Goal: Transaction & Acquisition: Purchase product/service

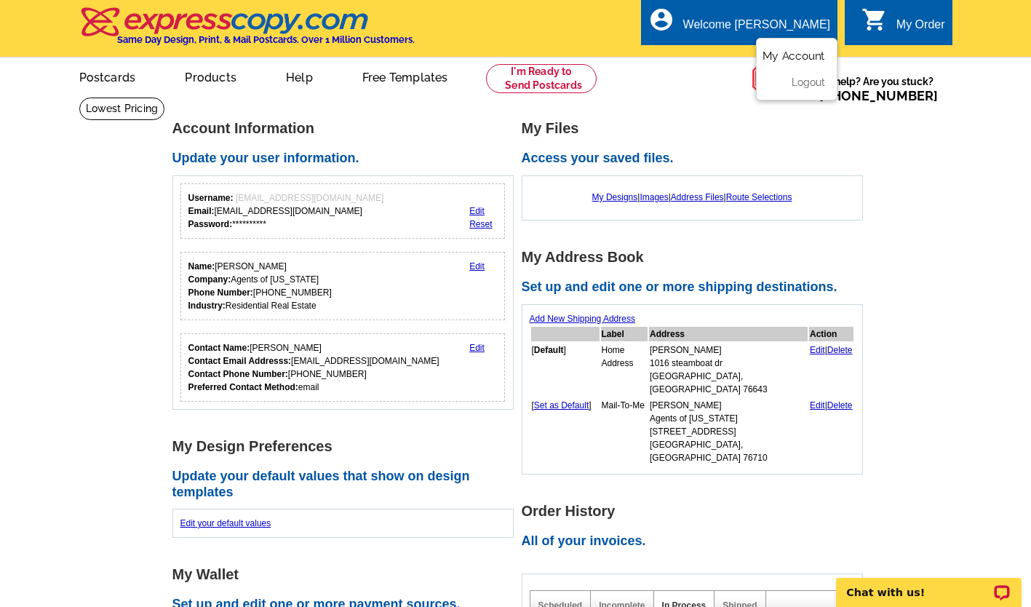
click at [784, 57] on link "My Account" at bounding box center [794, 55] width 63 height 13
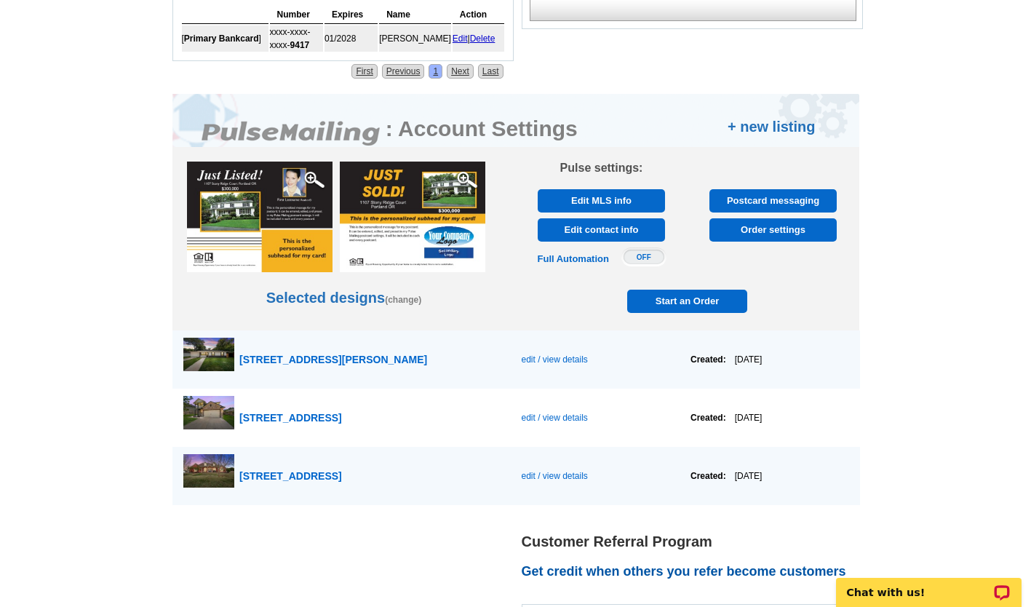
scroll to position [666, 0]
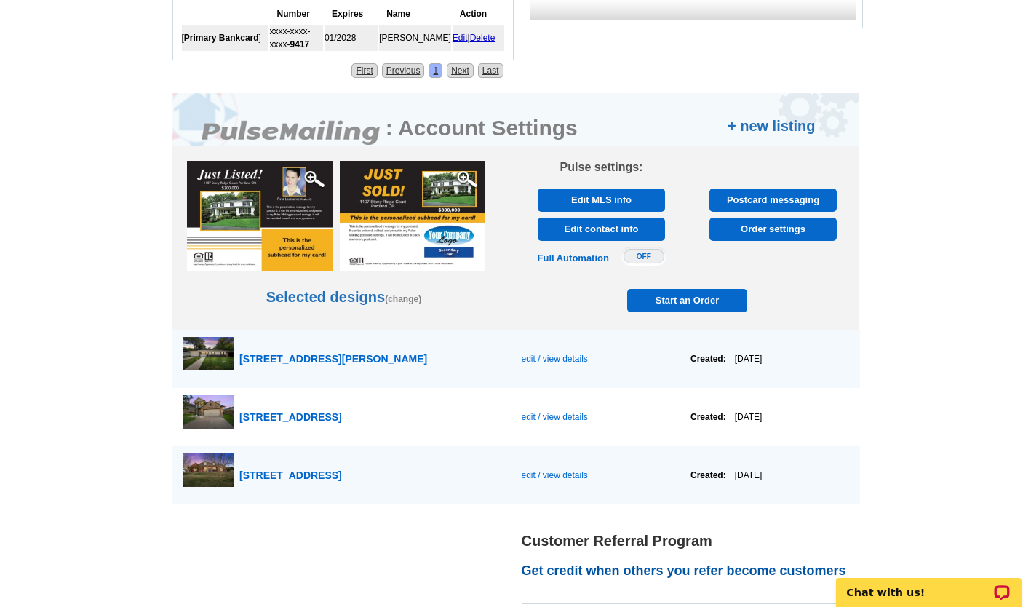
click at [677, 304] on span "Start an Order" at bounding box center [688, 300] width 114 height 23
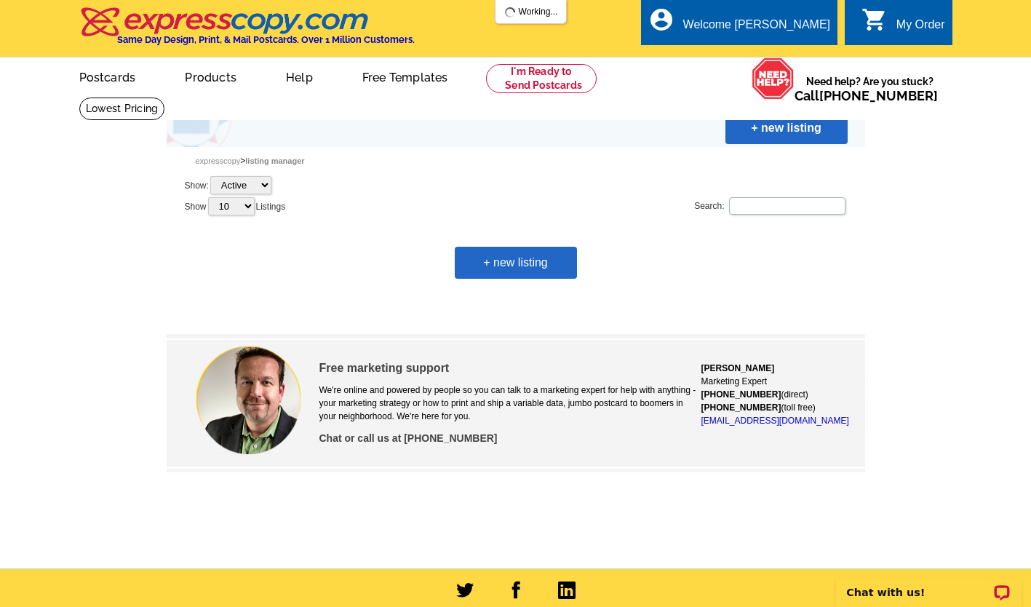
click at [508, 266] on link "+ new listing" at bounding box center [516, 263] width 122 height 32
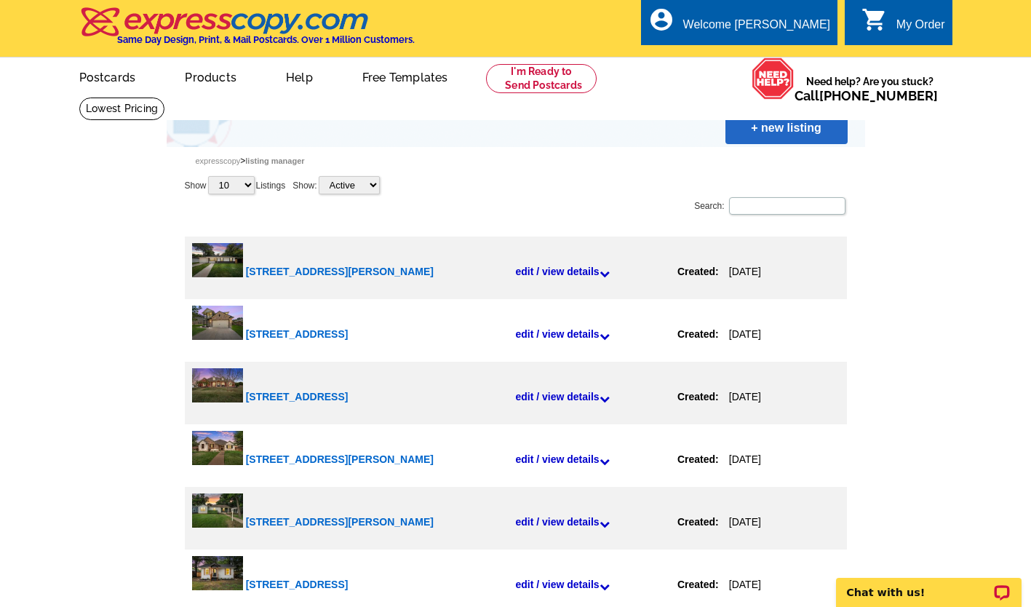
click at [758, 143] on link "+ new listing" at bounding box center [787, 128] width 122 height 32
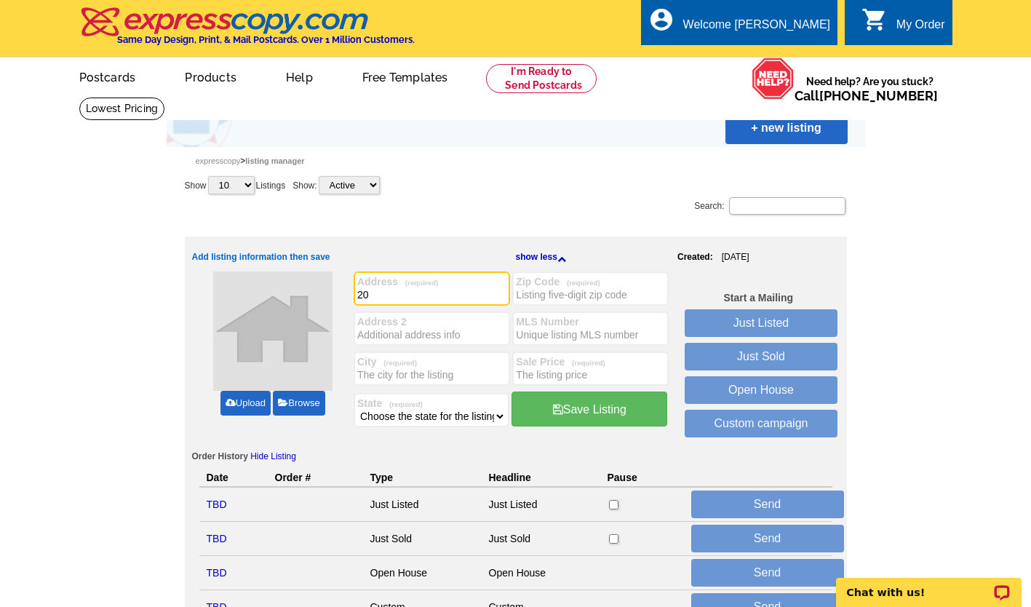
type input "209"
type input "N"
type input "[STREET_ADDRESS]"
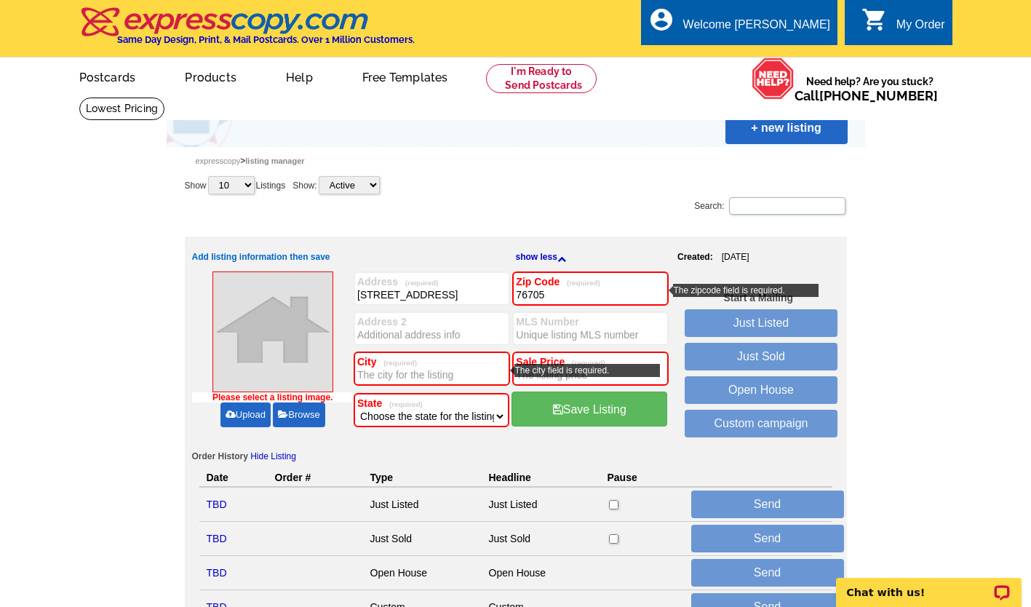
type input "76705"
click at [394, 373] on input "City (required)" at bounding box center [431, 375] width 149 height 15
type input "Waco"
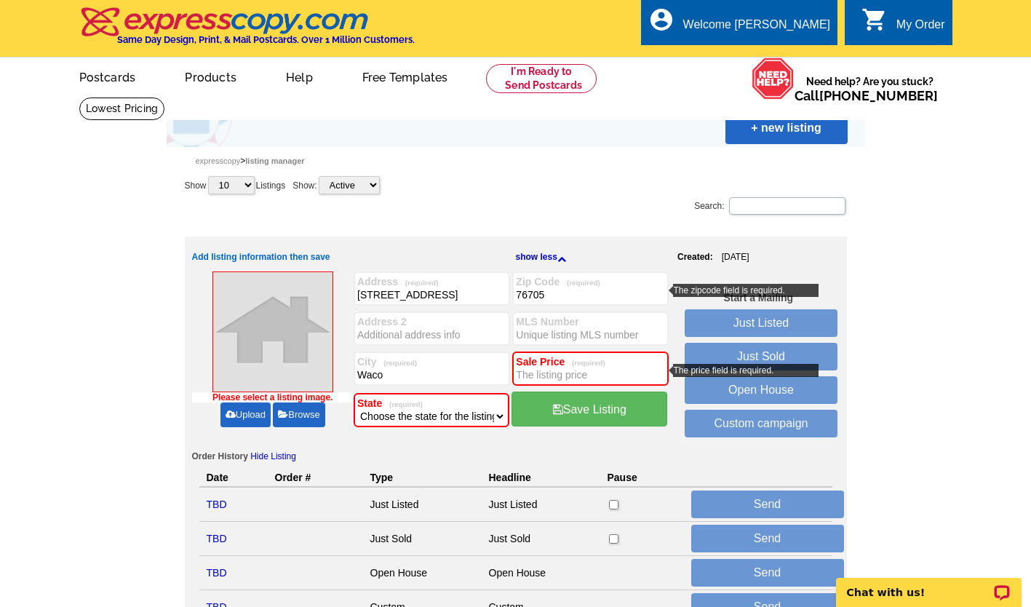
click at [559, 376] on input "Sale Price (required)" at bounding box center [590, 375] width 149 height 15
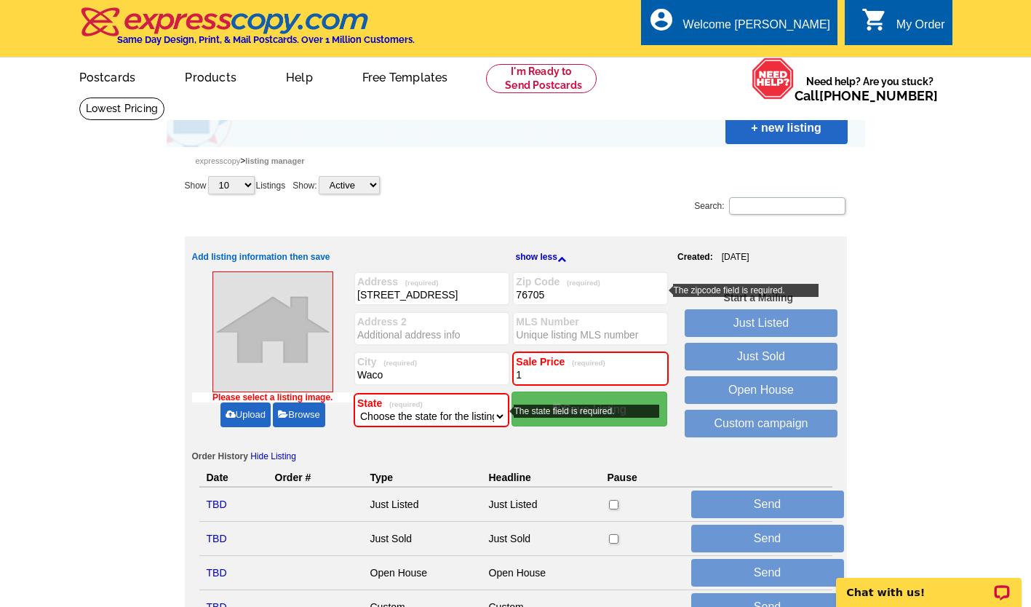
type input "1"
click at [456, 421] on select "Choose the state for the listing Alabama Alaska Arizona Arkansas California Col…" at bounding box center [431, 416] width 148 height 15
select select "45"
click at [357, 410] on select "Choose the state for the listing Alabama Alaska Arizona Arkansas California Col…" at bounding box center [431, 416] width 148 height 15
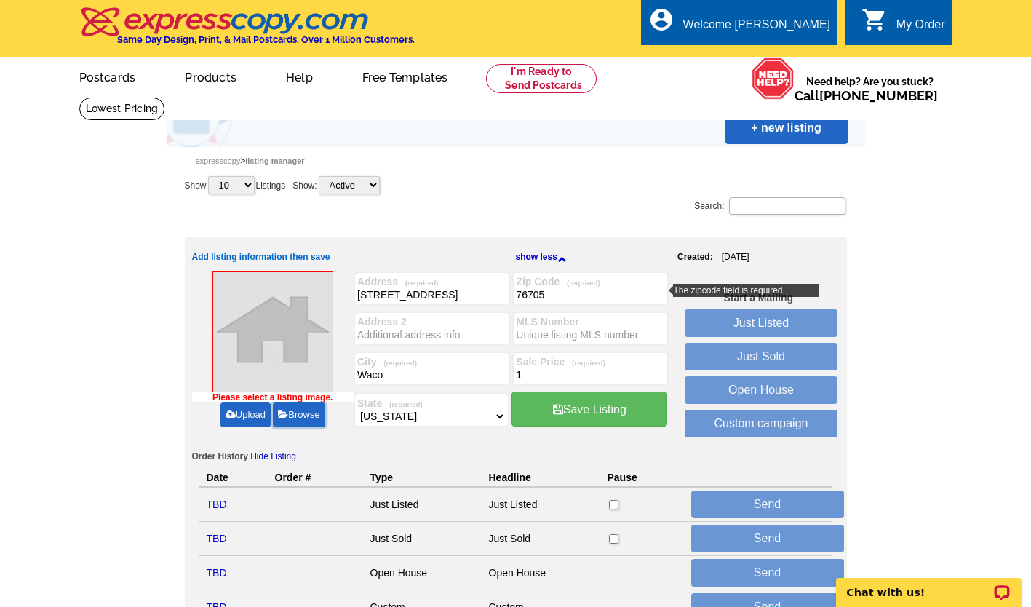
click at [297, 426] on link "Browse" at bounding box center [299, 414] width 52 height 25
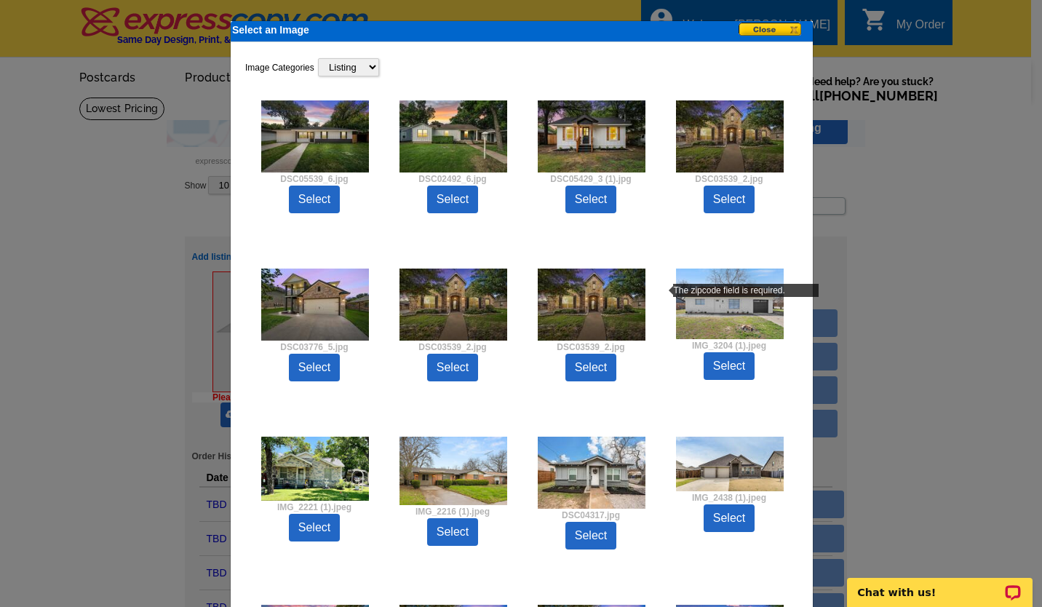
click at [588, 196] on link "Select" at bounding box center [590, 200] width 51 height 28
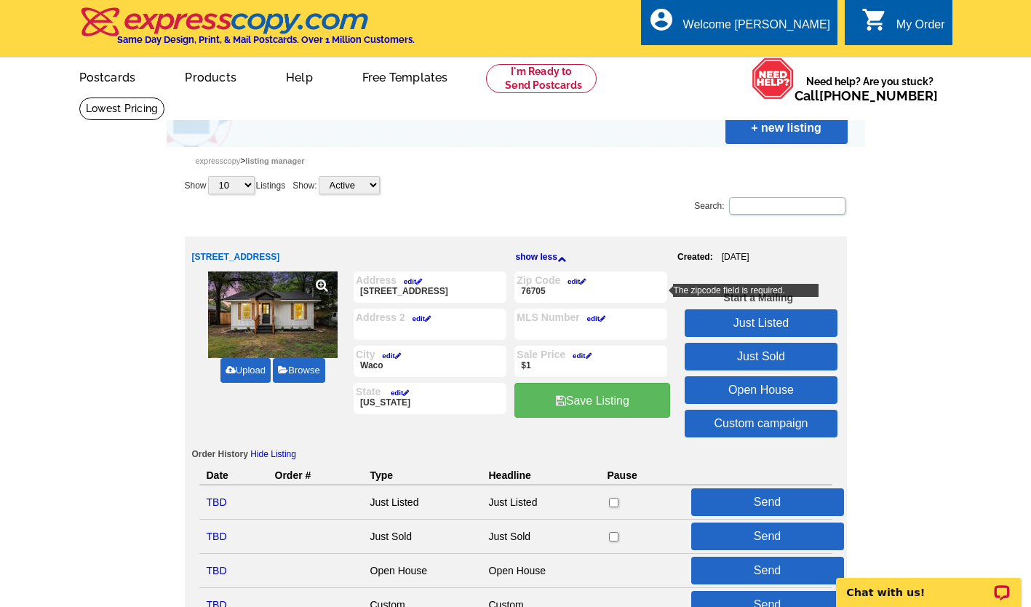
click at [770, 356] on link "Just Sold" at bounding box center [761, 357] width 153 height 28
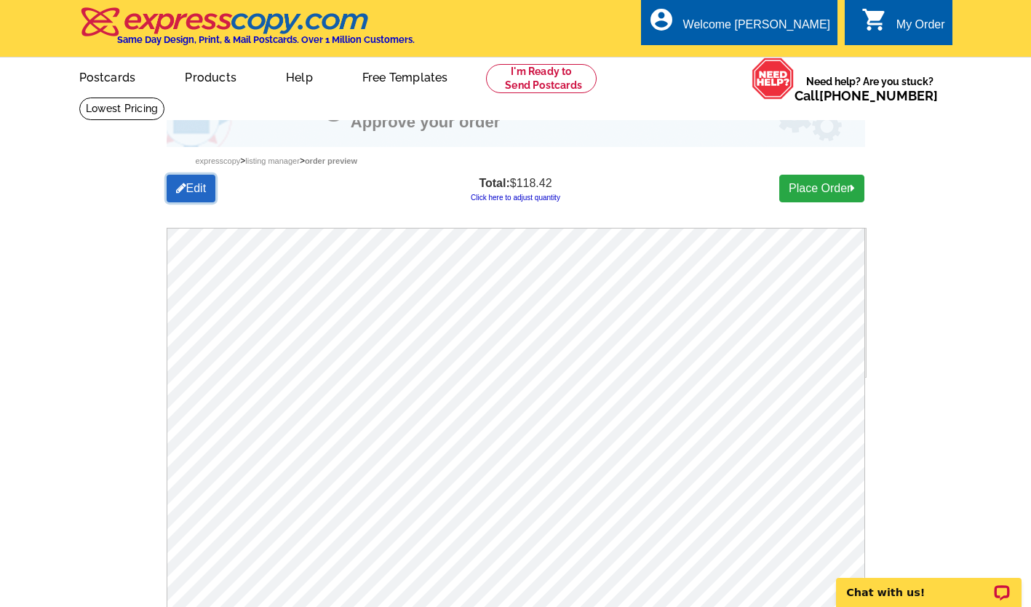
click at [199, 185] on link "Edit" at bounding box center [191, 189] width 49 height 28
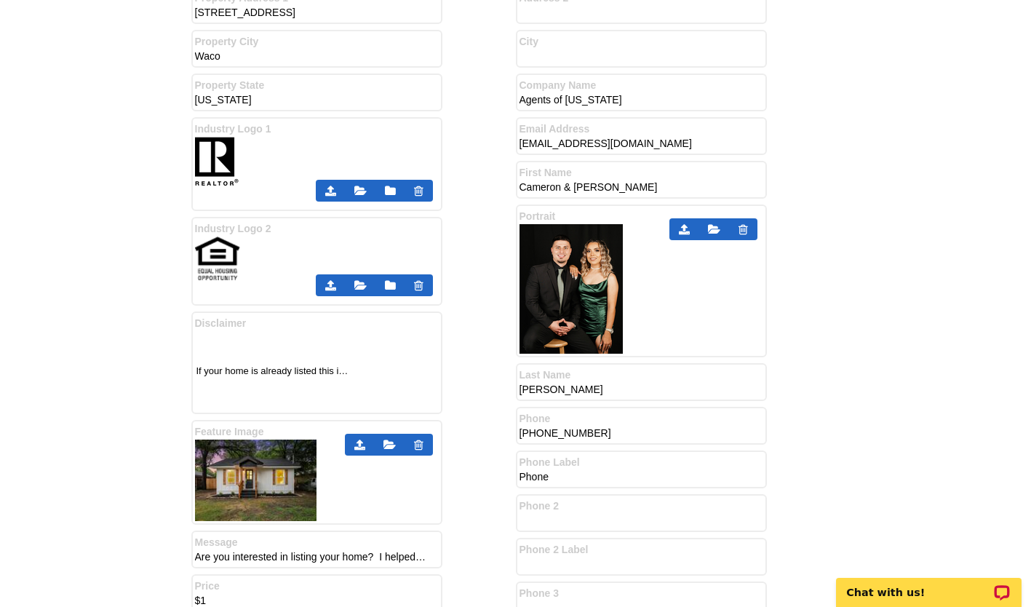
scroll to position [678, 0]
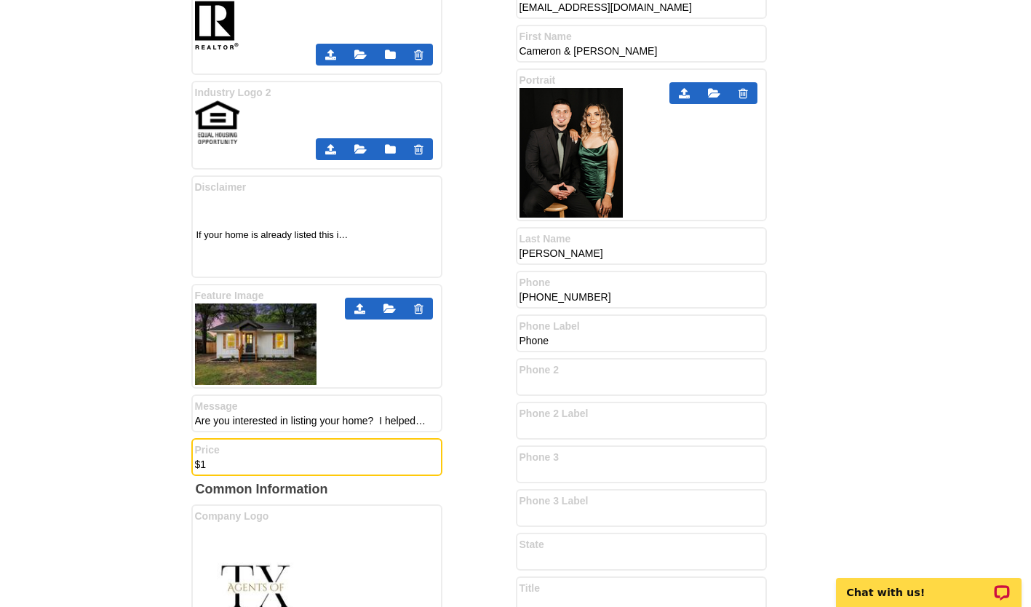
click at [237, 469] on input "$1" at bounding box center [311, 465] width 233 height 15
type input "$"
click at [241, 422] on input "Are you interested in listing your home? I helped your neighbor list theirs and…" at bounding box center [311, 421] width 233 height 15
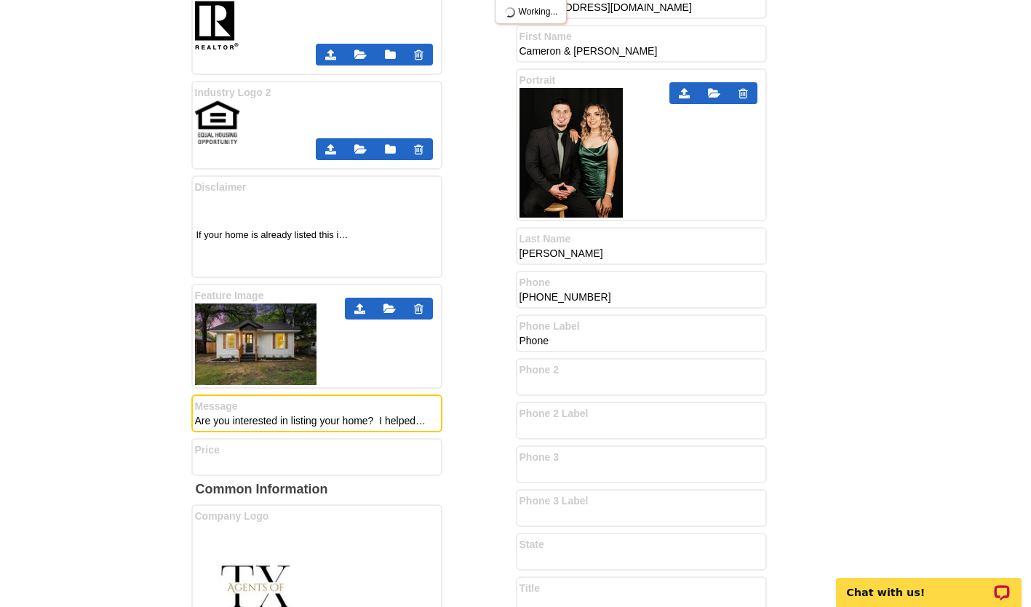
click at [241, 422] on input "Are you interested in listing your home? I helped your neighbor list theirs and…" at bounding box center [311, 421] width 233 height 15
paste input "Thank you for allowing us to represent you on the sale of your property! Below …"
type input "Thank you for allowing us to represent you on the sale of your property! Below …"
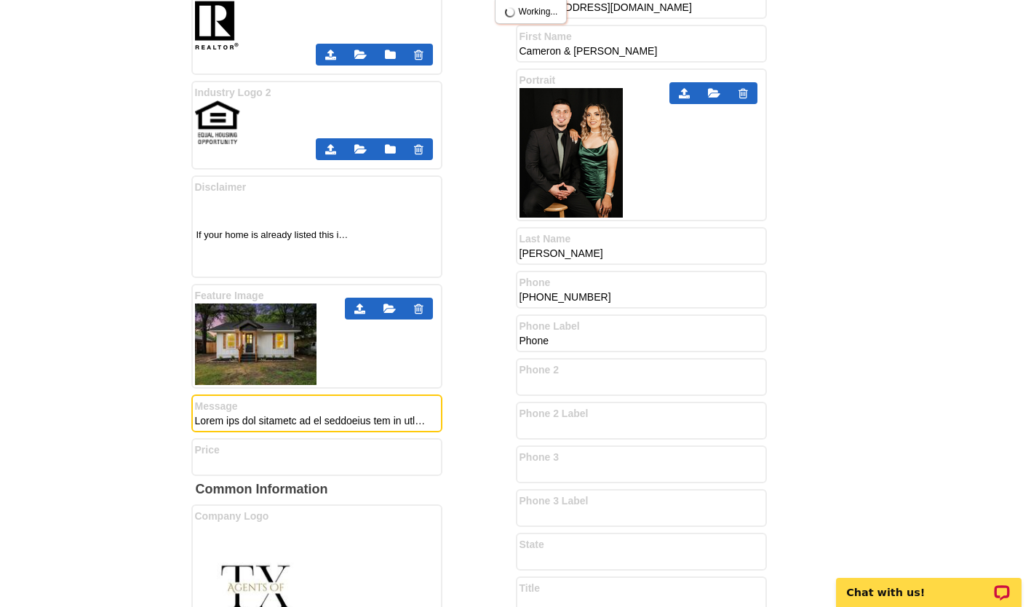
scroll to position [0, 5377]
click at [404, 424] on input "Message" at bounding box center [311, 421] width 233 height 15
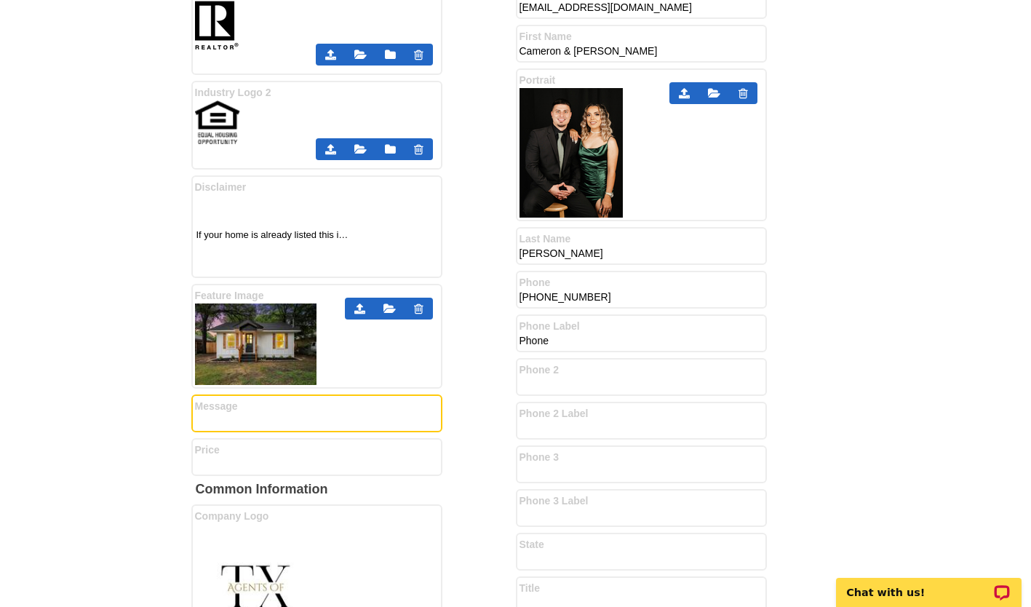
paste input "STOP PAYING outrageous listing fees to sell your home ! We just listed your nei…"
type input "STOP PAYING outrageous listing fees to sell your home ! We just listed your nei…"
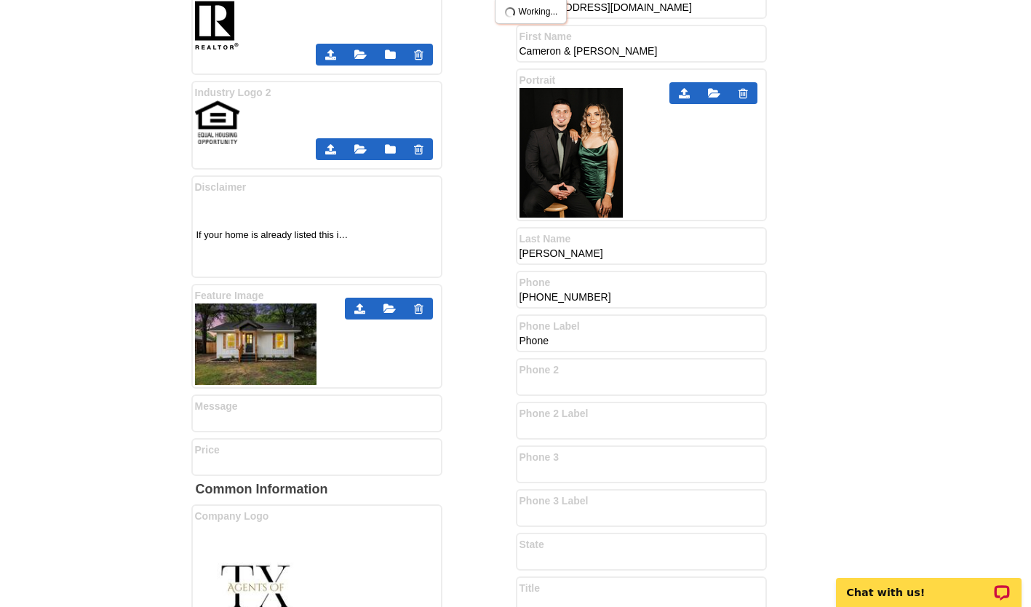
click at [476, 424] on div "Front Information Headline Just Sold! Property Address 1 209 N Lakeview Propert…" at bounding box center [353, 132] width 325 height 699
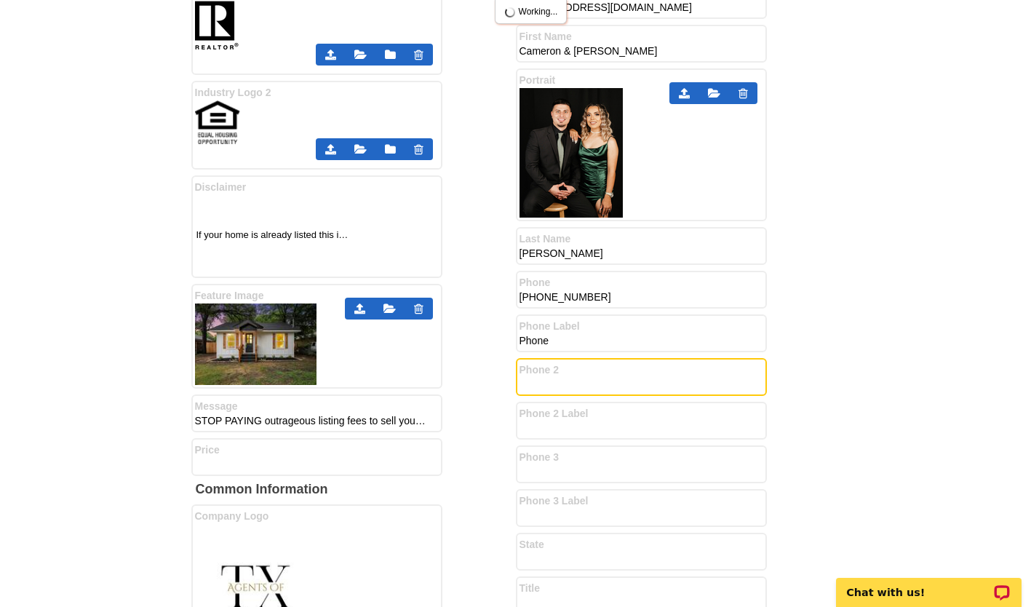
click at [540, 392] on input "Phone 2" at bounding box center [636, 385] width 233 height 15
type input "- Se Habla Espanol -"
click at [477, 431] on div "Front Information Headline Just Sold! Property Address 1 209 N Lakeview Propert…" at bounding box center [353, 132] width 325 height 699
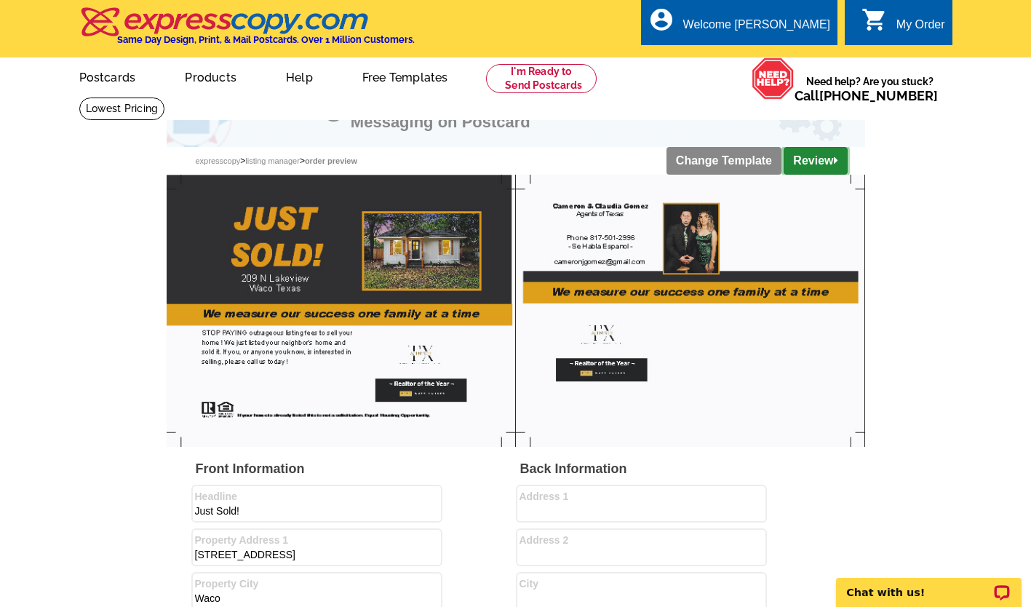
click at [818, 169] on link "Review" at bounding box center [815, 161] width 63 height 28
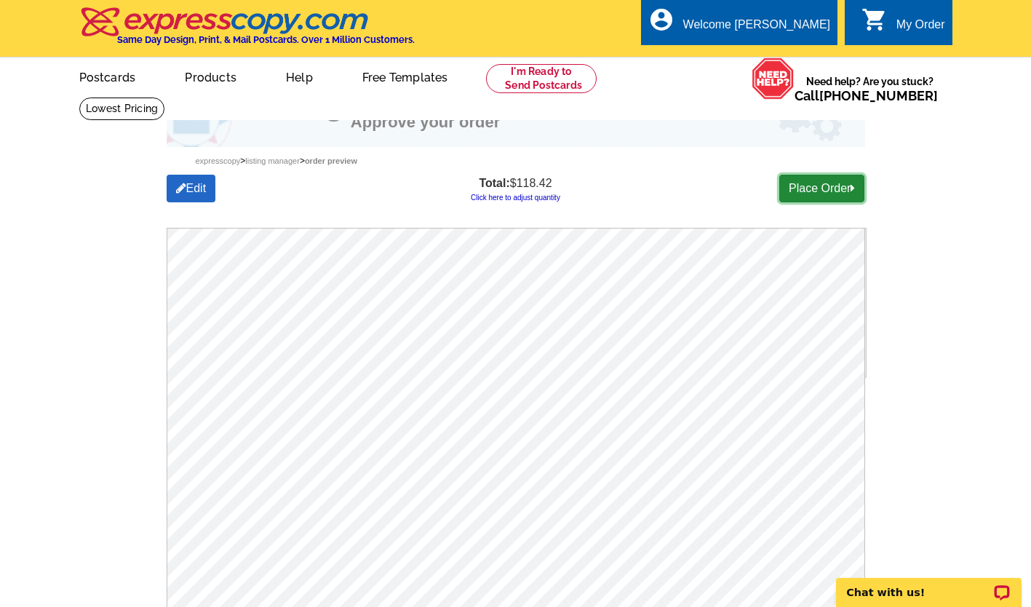
click at [795, 190] on link "Place Order" at bounding box center [821, 189] width 85 height 28
